Goal: Find specific page/section: Find specific page/section

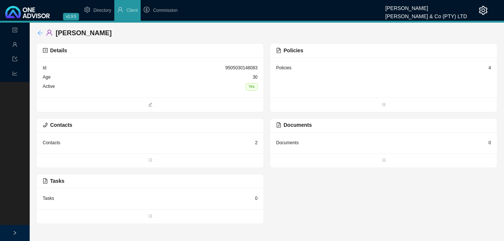
click at [41, 30] on icon "arrow-left" at bounding box center [40, 33] width 6 height 6
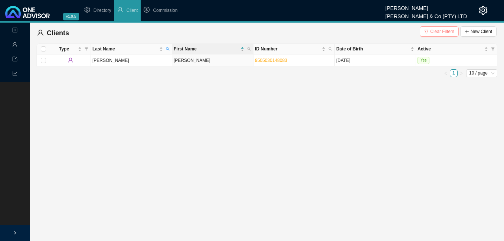
click at [443, 33] on span "Clear Filters" at bounding box center [442, 31] width 24 height 7
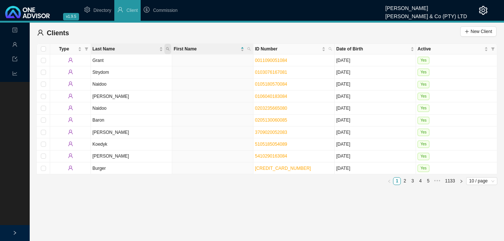
click at [169, 49] on icon "search" at bounding box center [168, 49] width 4 height 4
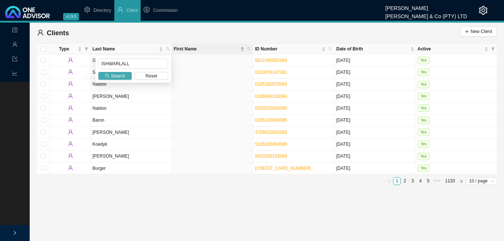
type input "ISHWARLALL"
click at [117, 76] on span "Search" at bounding box center [118, 75] width 14 height 7
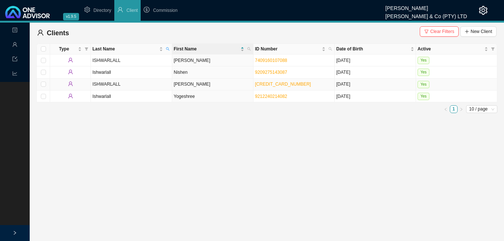
click at [280, 88] on td "[CREDIT_CARD_NUMBER]" at bounding box center [293, 85] width 81 height 12
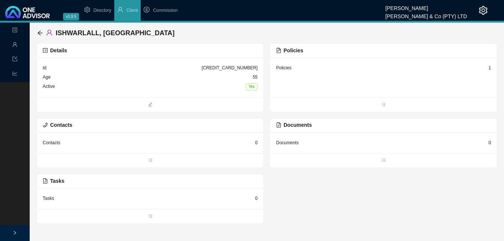
click at [489, 69] on div "1" at bounding box center [489, 67] width 3 height 7
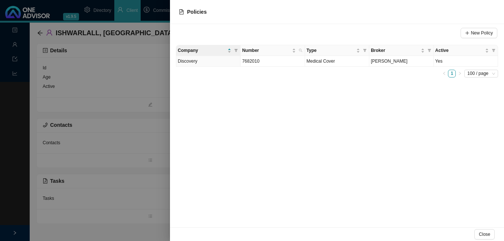
click at [137, 178] on div at bounding box center [252, 120] width 504 height 241
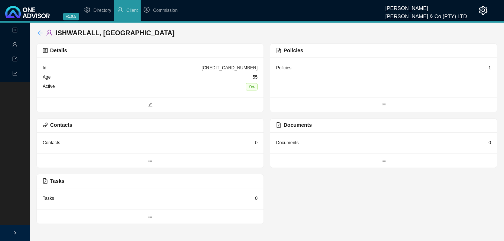
click at [41, 34] on icon "arrow-left" at bounding box center [40, 33] width 6 height 6
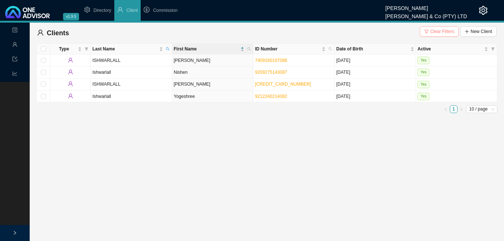
click at [447, 30] on span "Clear Filters" at bounding box center [442, 31] width 24 height 7
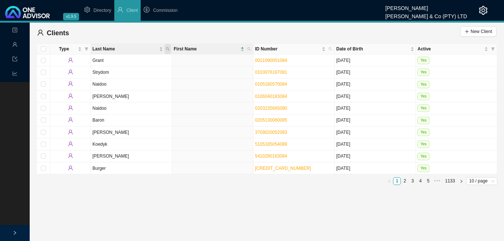
click at [168, 47] on icon "search" at bounding box center [168, 49] width 4 height 4
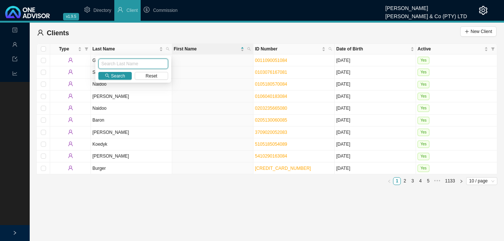
click at [156, 61] on input "text" at bounding box center [133, 64] width 70 height 10
type input "[PERSON_NAME]"
click at [111, 77] on button "Search" at bounding box center [114, 76] width 33 height 8
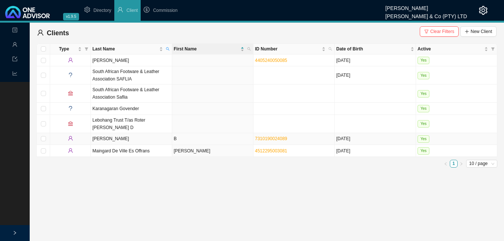
click at [194, 135] on td "B" at bounding box center [212, 139] width 81 height 12
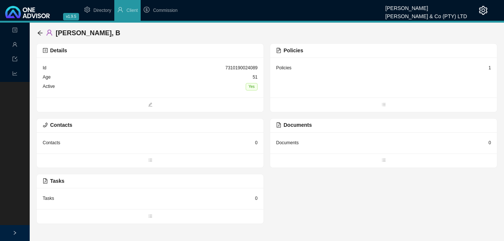
click at [491, 68] on div "1" at bounding box center [489, 67] width 3 height 7
